Goal: Task Accomplishment & Management: Use online tool/utility

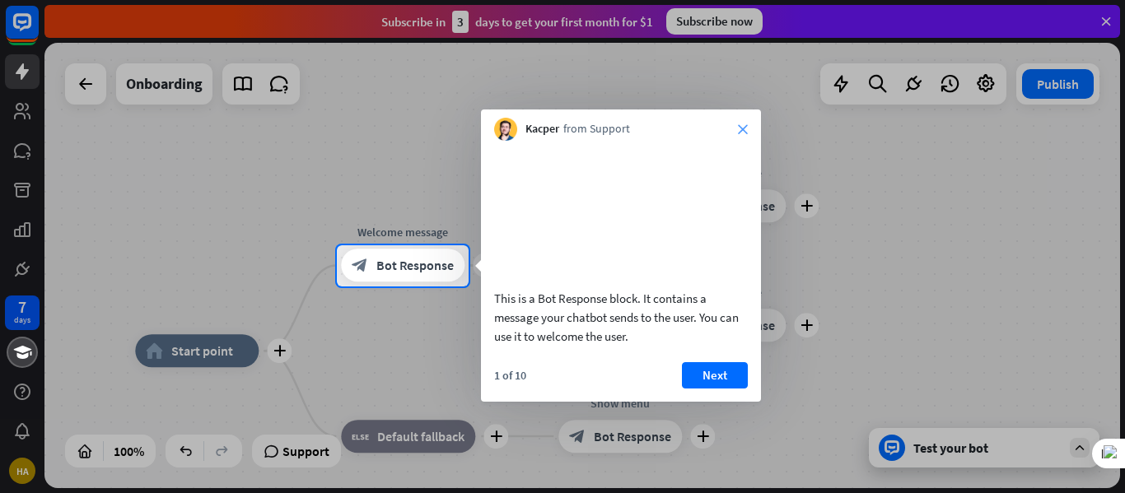
click at [740, 130] on icon "close" at bounding box center [743, 129] width 10 height 10
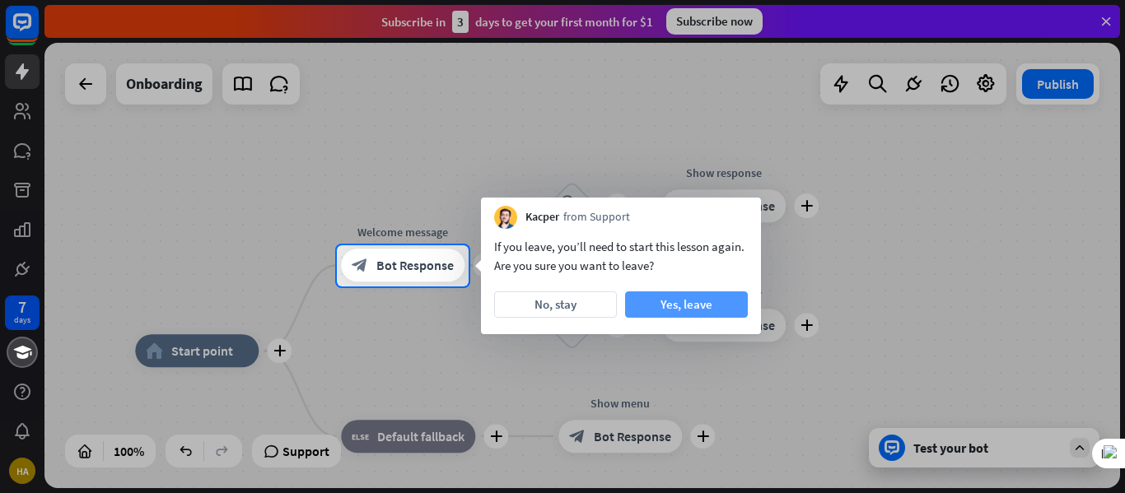
click at [689, 301] on button "Yes, leave" at bounding box center [686, 305] width 123 height 26
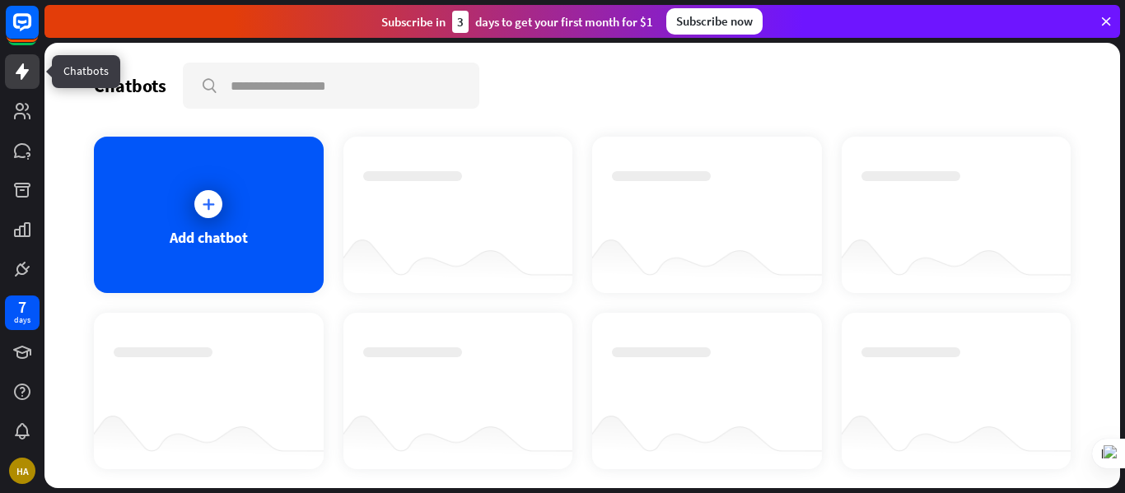
click at [22, 74] on icon at bounding box center [22, 71] width 13 height 16
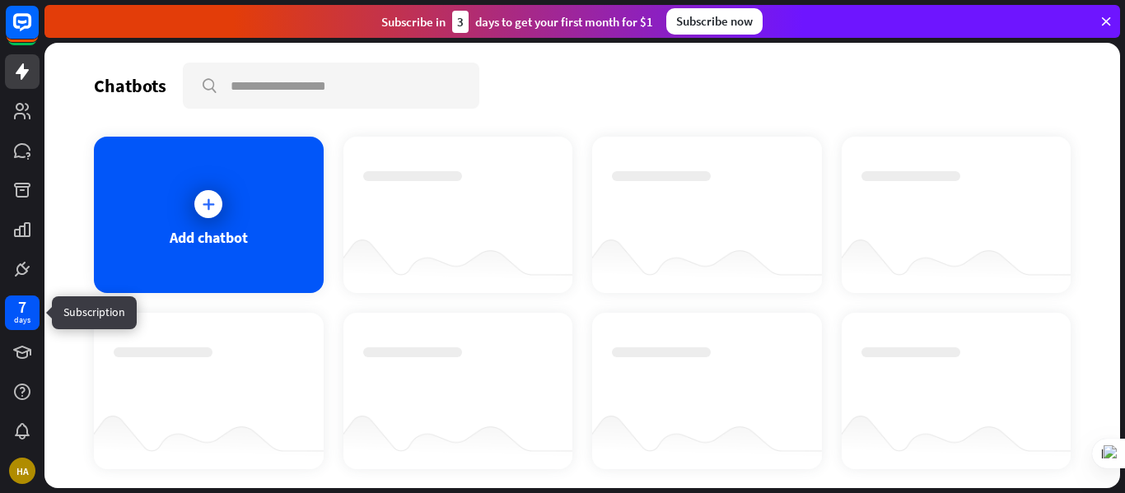
click at [24, 306] on div "7" at bounding box center [22, 307] width 8 height 15
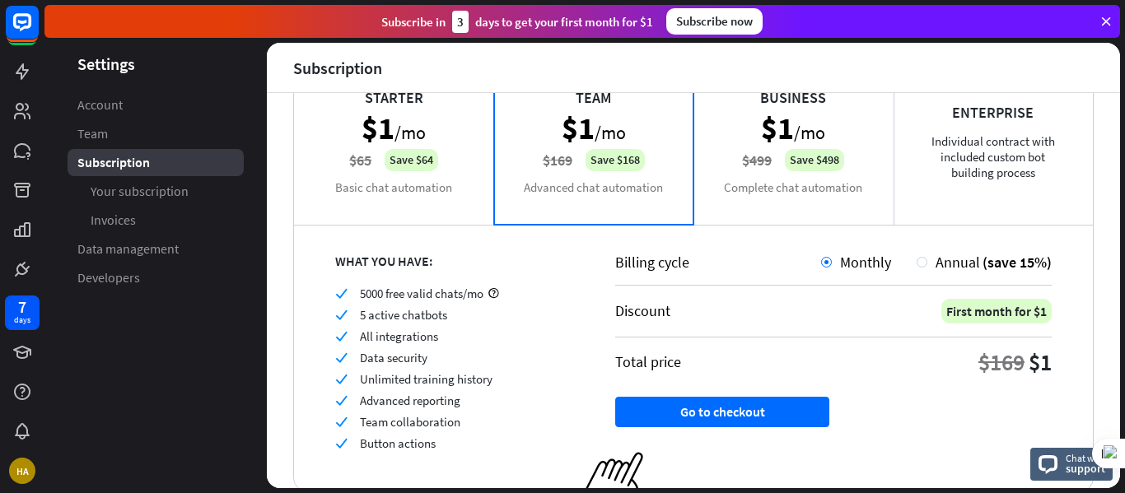
scroll to position [203, 0]
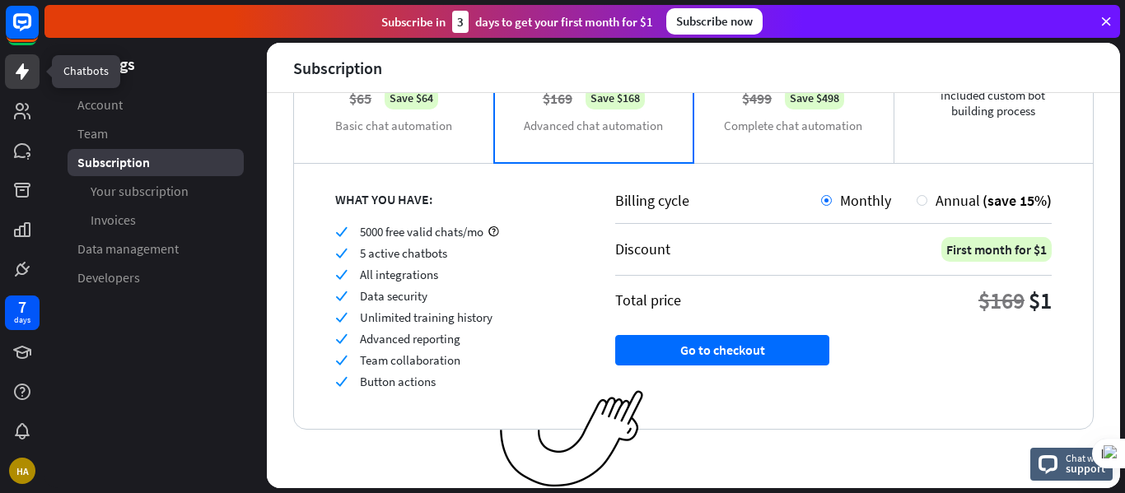
click at [22, 82] on link at bounding box center [22, 71] width 35 height 35
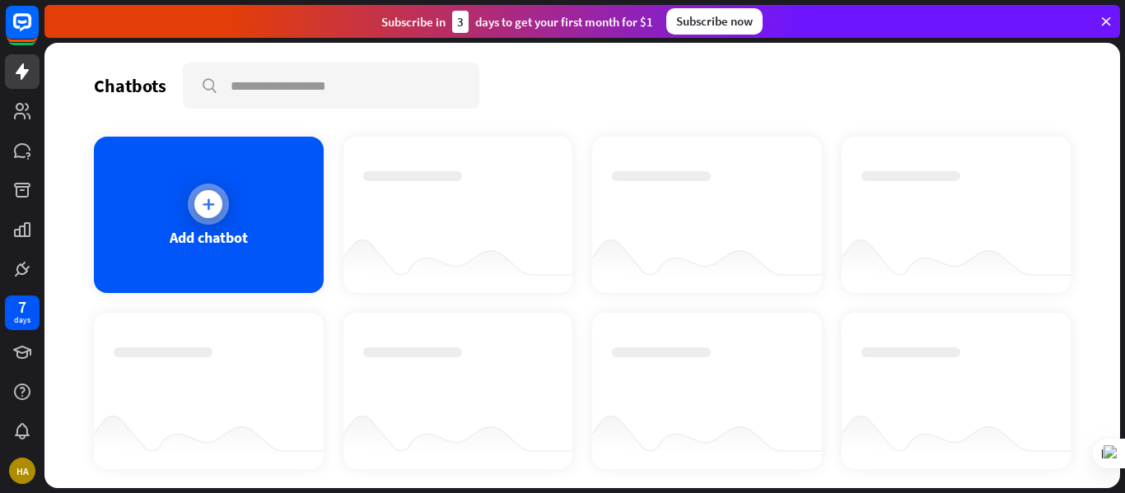
click at [236, 223] on div "Add chatbot" at bounding box center [209, 215] width 230 height 156
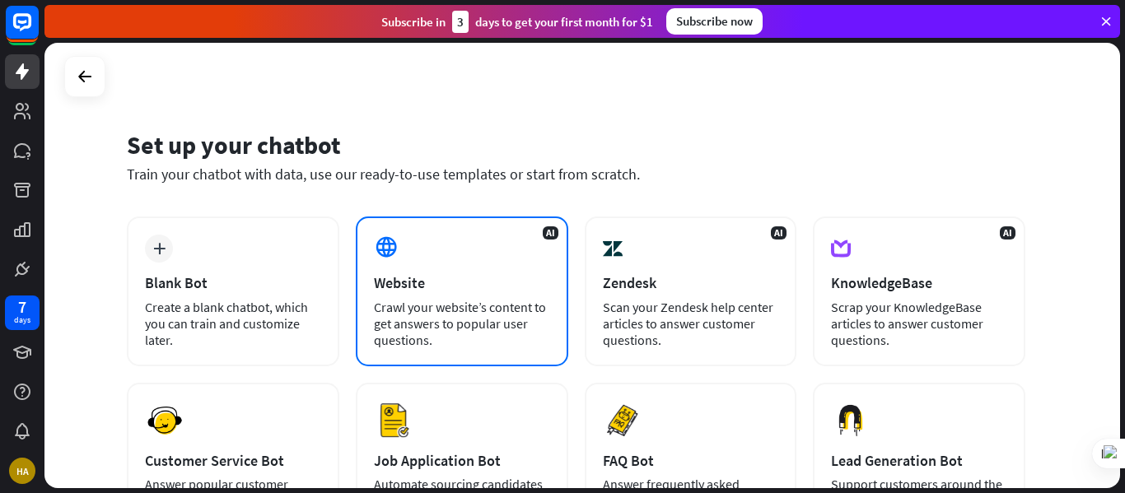
click at [421, 293] on div "AI Website Crawl your website’s content to get answers to popular user question…" at bounding box center [462, 292] width 213 height 150
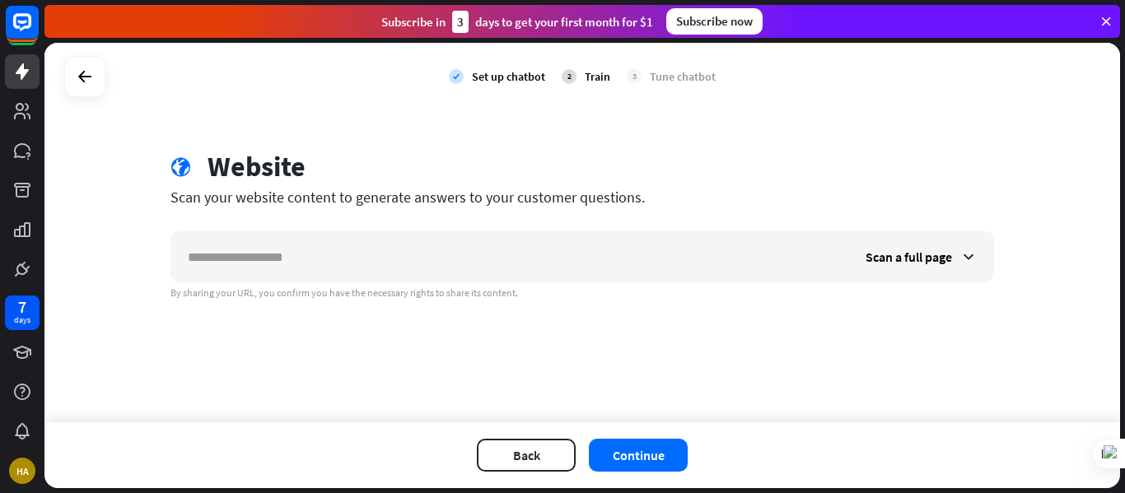
click at [217, 99] on div "check Set up chatbot 2 Train 3 Tune chatbot" at bounding box center [582, 77] width 1076 height 68
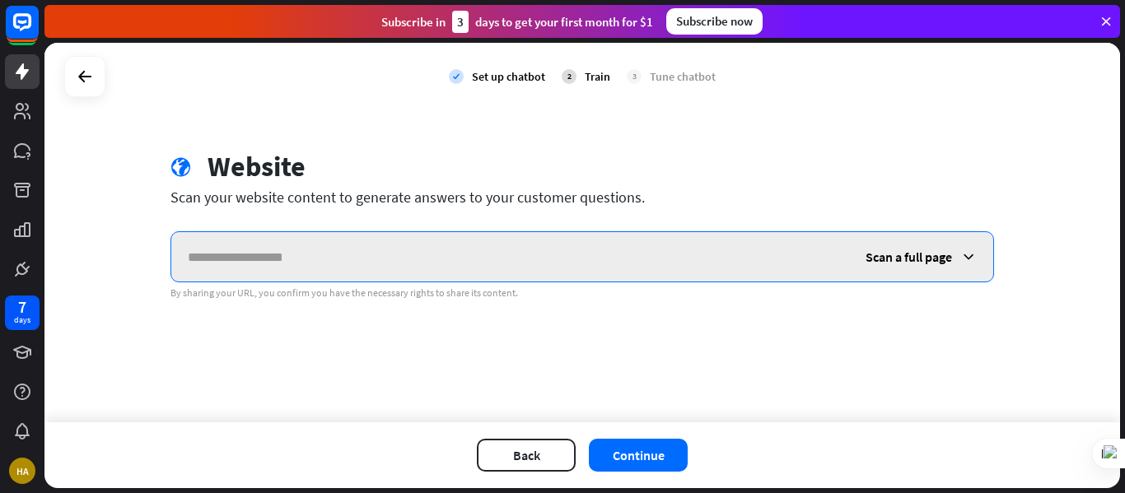
click at [268, 266] on input "text" at bounding box center [510, 256] width 678 height 49
paste input "**********"
type input "**********"
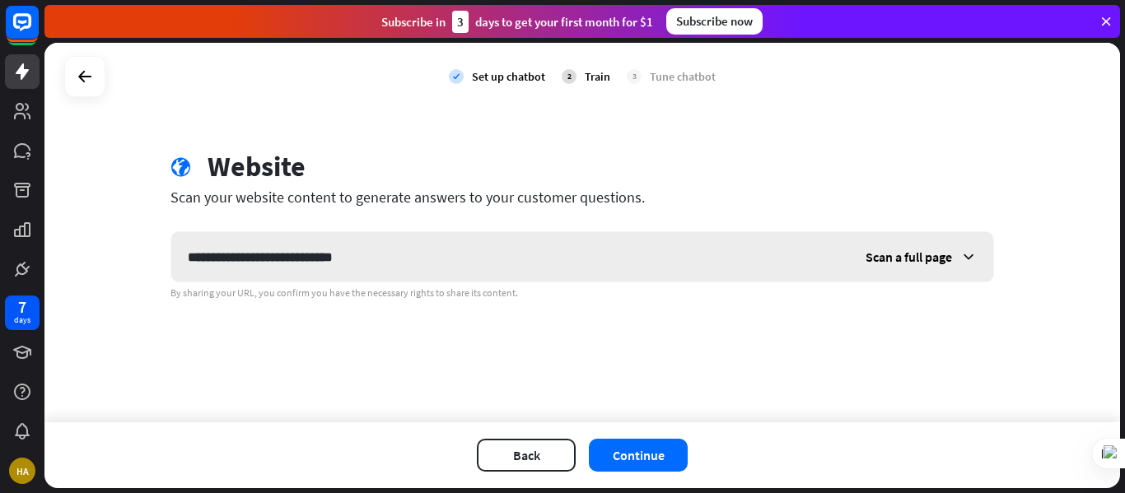
click at [922, 245] on div "Scan a full page" at bounding box center [921, 256] width 144 height 49
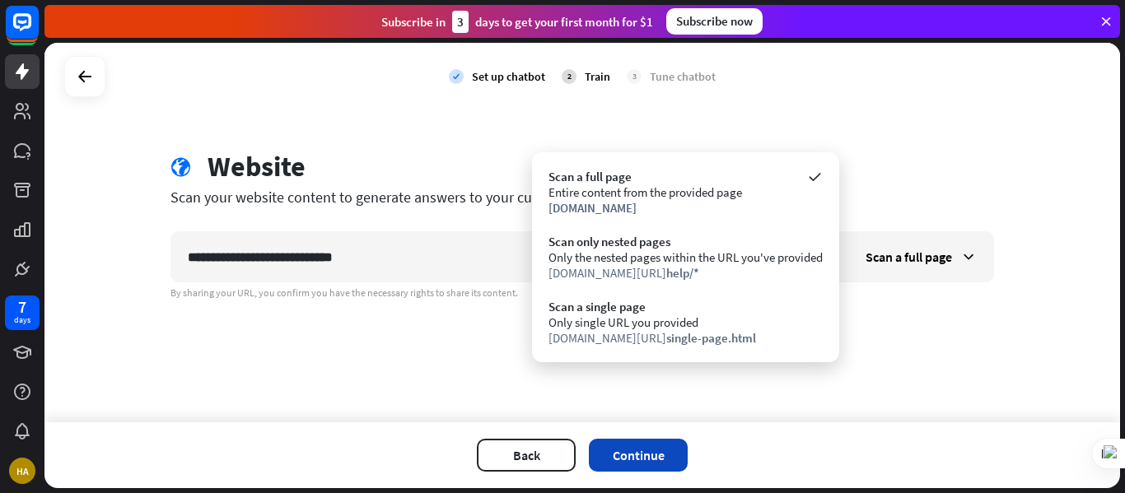
click at [653, 455] on button "Continue" at bounding box center [638, 455] width 99 height 33
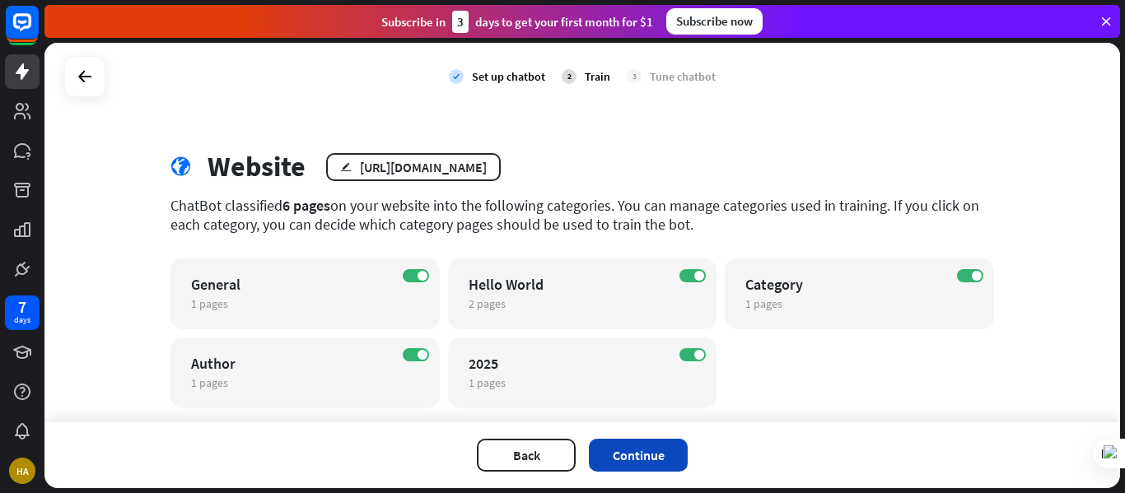
click at [651, 455] on button "Continue" at bounding box center [638, 455] width 99 height 33
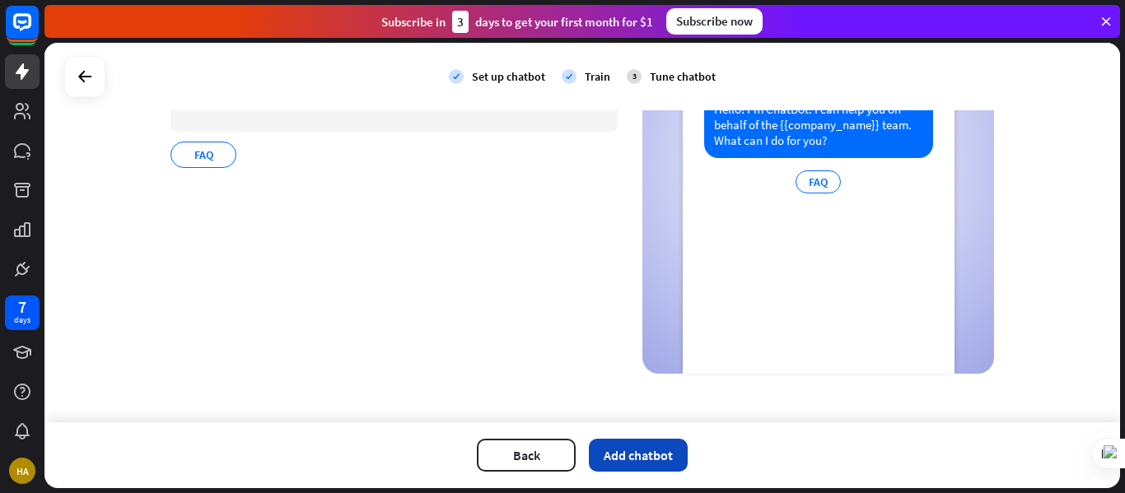
scroll to position [199, 0]
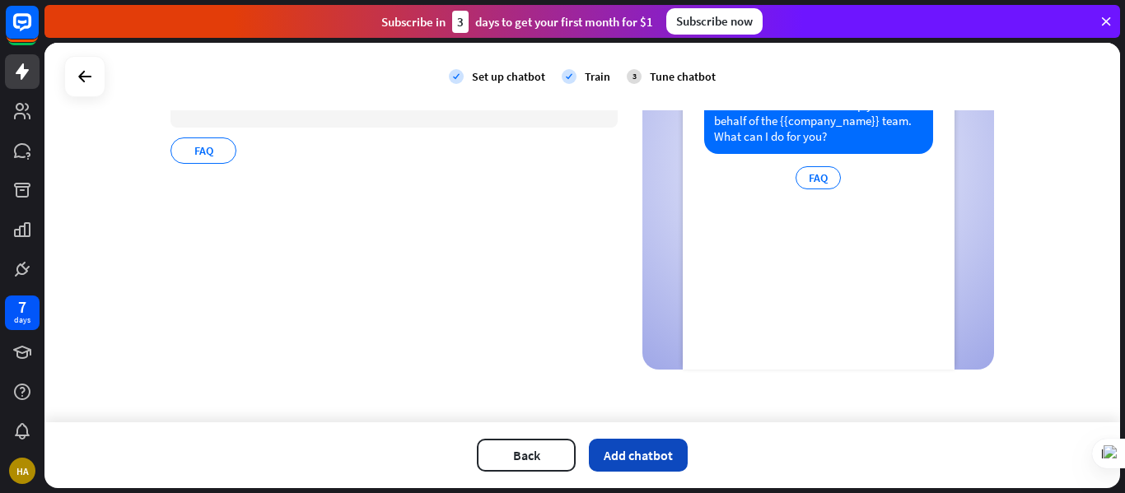
click at [651, 453] on button "Add chatbot" at bounding box center [638, 455] width 99 height 33
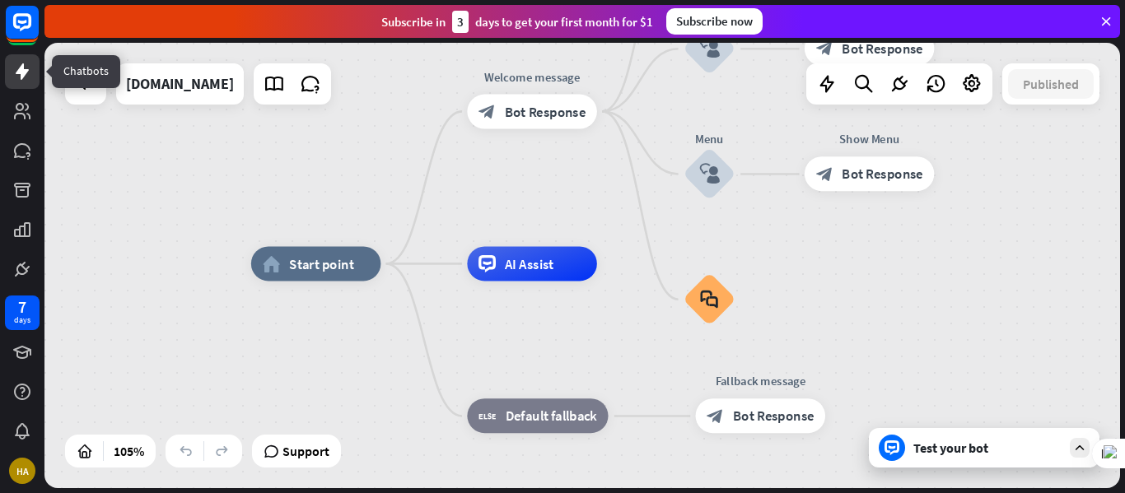
click at [20, 76] on icon at bounding box center [22, 72] width 20 height 20
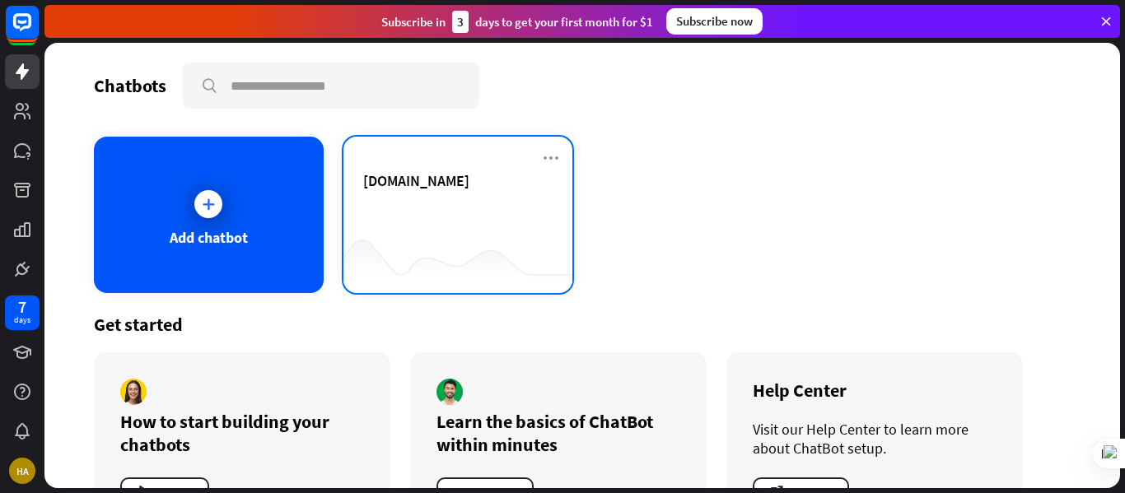
click at [465, 185] on span "[DOMAIN_NAME]" at bounding box center [416, 180] width 106 height 19
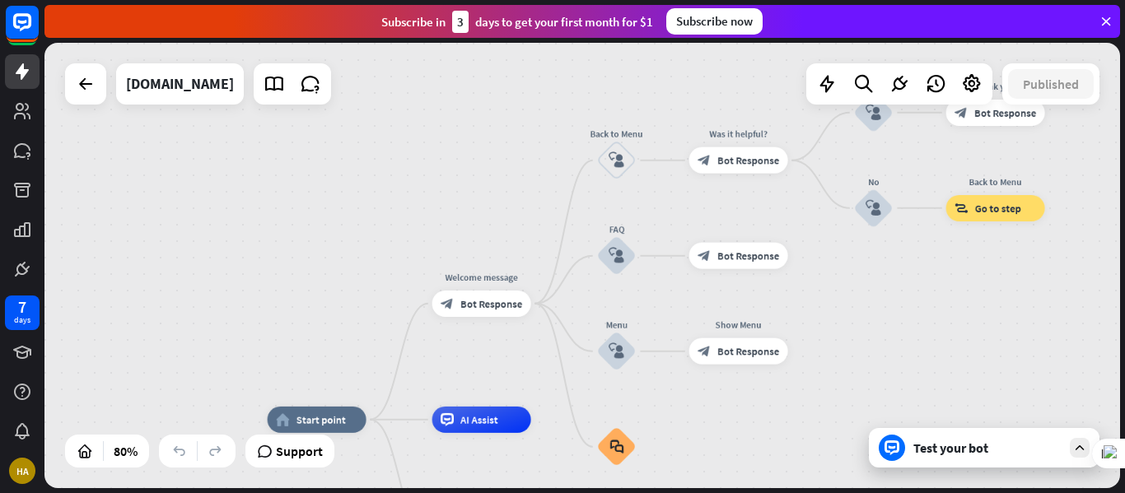
drag, startPoint x: 933, startPoint y: 244, endPoint x: 861, endPoint y: 355, distance: 132.7
click at [819, 408] on div "home_2 Start point Welcome message block_bot_response Bot Response Back to Menu…" at bounding box center [582, 266] width 1076 height 446
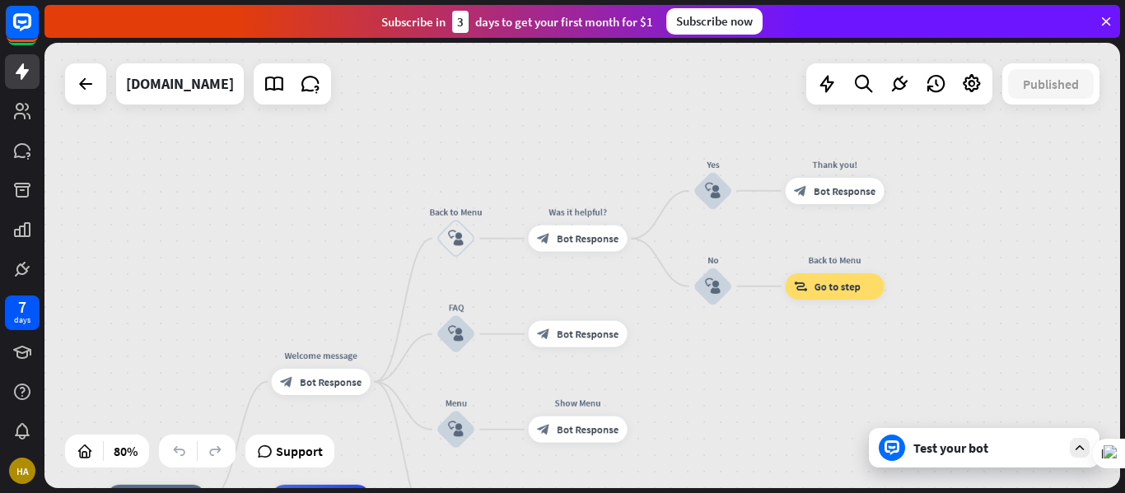
drag, startPoint x: 928, startPoint y: 324, endPoint x: 774, endPoint y: 400, distance: 172.0
click at [774, 400] on div "home_2 Start point Welcome message block_bot_response Bot Response Back to Menu…" at bounding box center [582, 266] width 1076 height 446
click at [964, 451] on div "Test your bot" at bounding box center [987, 448] width 148 height 16
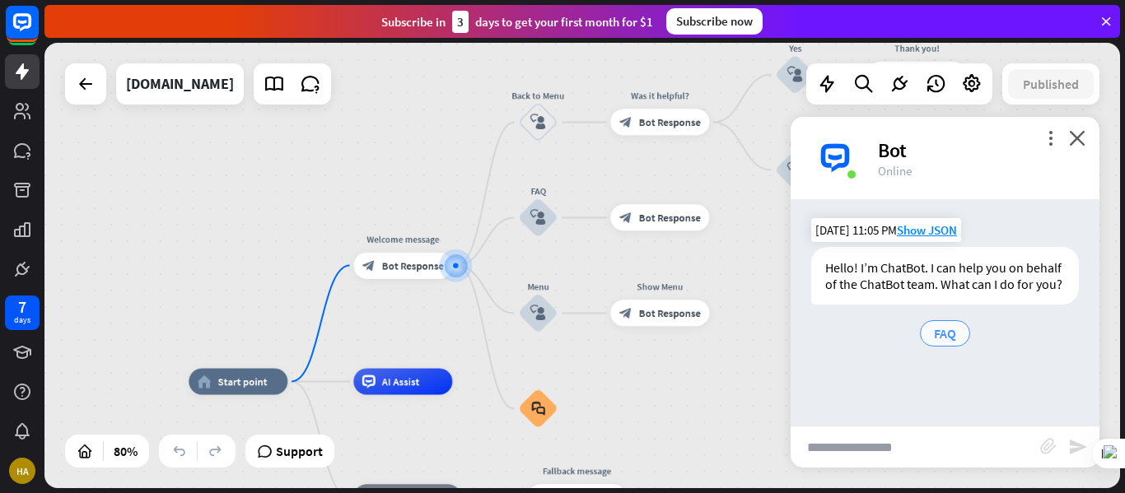
click at [950, 332] on span "FAQ" at bounding box center [945, 333] width 22 height 16
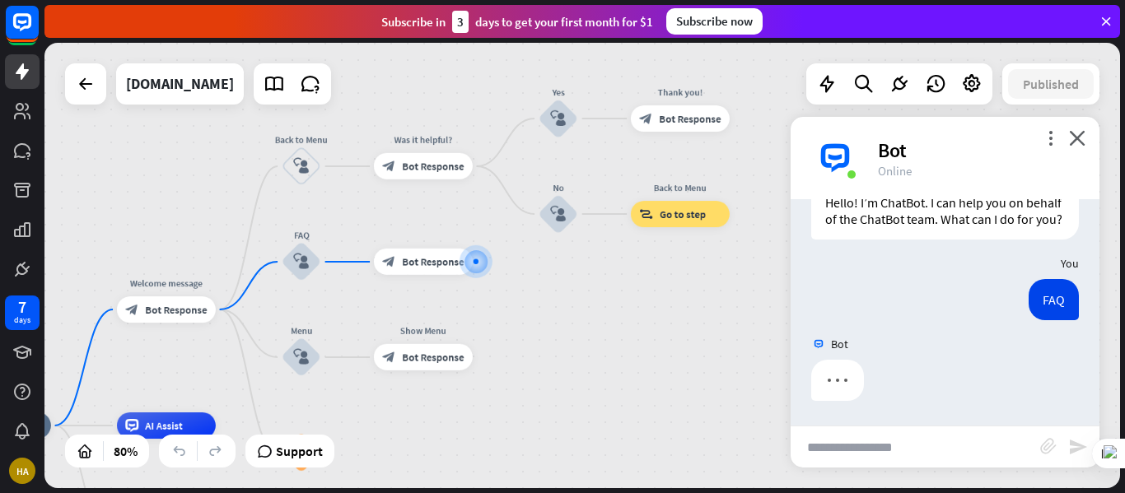
scroll to position [82, 0]
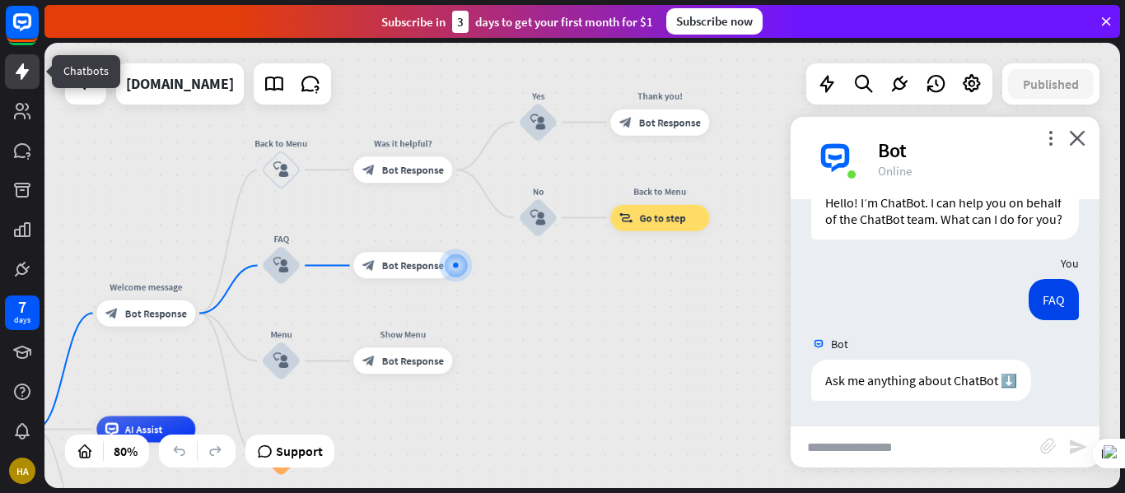
click at [10, 72] on link at bounding box center [22, 71] width 35 height 35
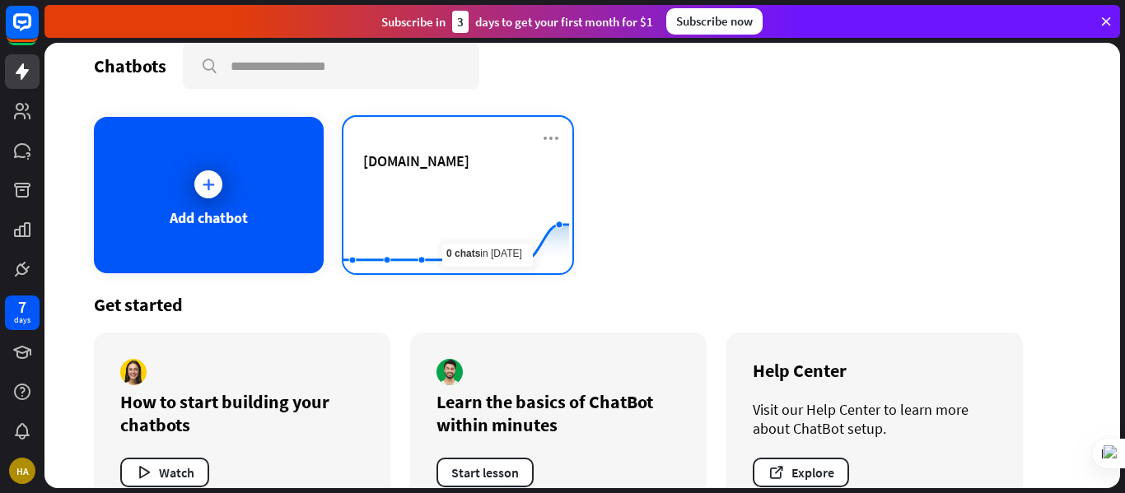
scroll to position [65, 0]
